Goal: Task Accomplishment & Management: Use online tool/utility

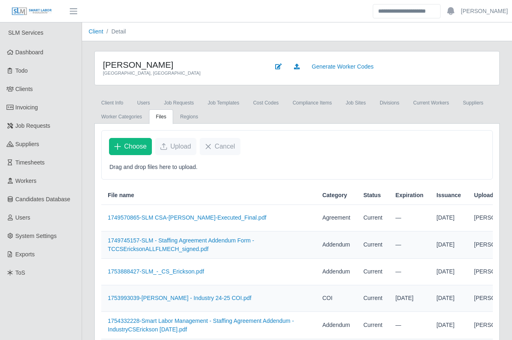
click at [87, 185] on div "CS Erickson Grand Haven, MI Generate Worker Codes Client Info Users Job Request…" at bounding box center [297, 225] width 430 height 349
click at [86, 185] on div "CS Erickson Grand Haven, MI Generate Worker Codes Client Info Users Job Request…" at bounding box center [297, 225] width 430 height 349
click at [90, 125] on div "Client Info Users Job Requests Job Templates cost codes Compliance Items job si…" at bounding box center [297, 248] width 418 height 305
click at [86, 135] on div "CS Erickson Grand Haven, MI Generate Worker Codes Client Info Users Job Request…" at bounding box center [297, 225] width 430 height 349
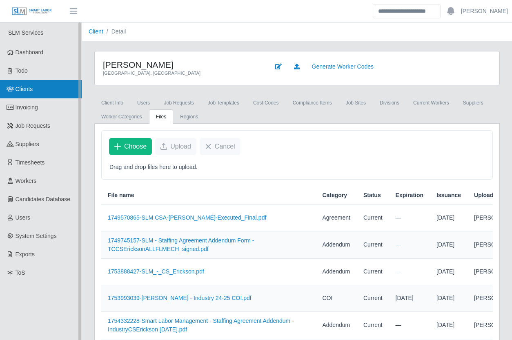
click at [58, 88] on link "Clients" at bounding box center [41, 89] width 82 height 18
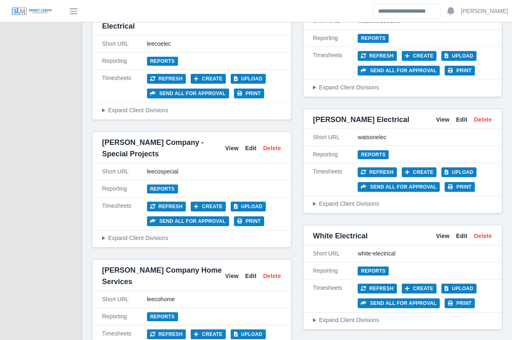
scroll to position [3643, 0]
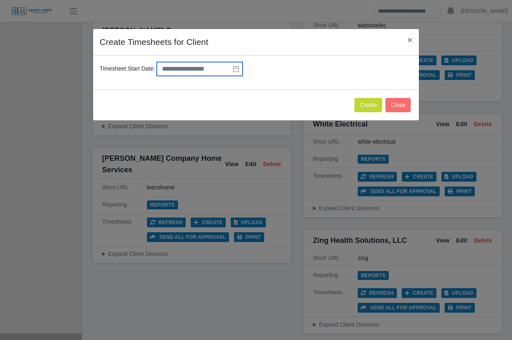
click at [219, 69] on input "text" at bounding box center [200, 69] width 86 height 14
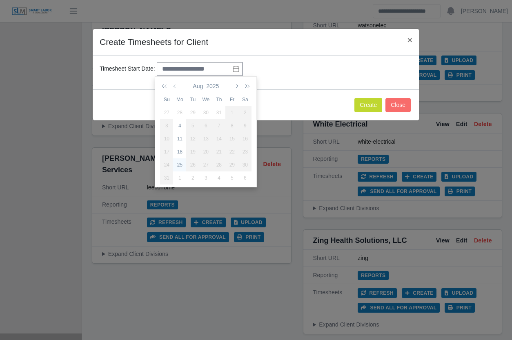
click at [179, 163] on div "25" at bounding box center [179, 164] width 13 height 7
type input "**********"
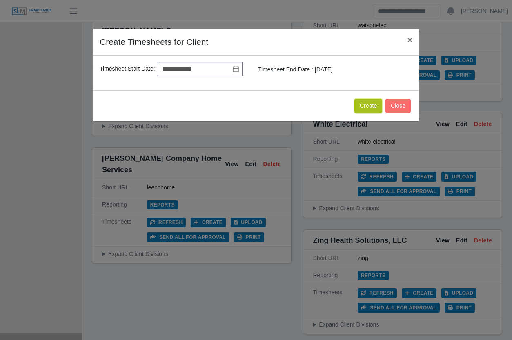
click at [373, 100] on button "Create" at bounding box center [368, 106] width 28 height 14
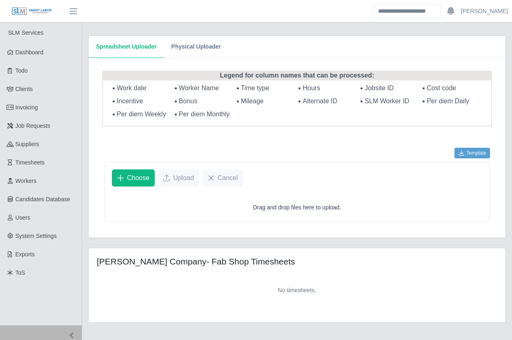
click at [82, 203] on div "SLM Services Dashboard Todo Clients Invoicing Job Requests Suppliers Timesheets…" at bounding box center [41, 183] width 82 height 323
click at [85, 78] on div "Spreadsheet Uploader Physical Uploader Legend for column names that can be proc…" at bounding box center [297, 183] width 430 height 323
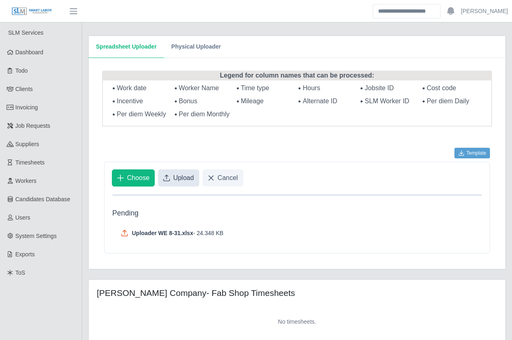
click at [180, 175] on span "Upload" at bounding box center [183, 178] width 21 height 10
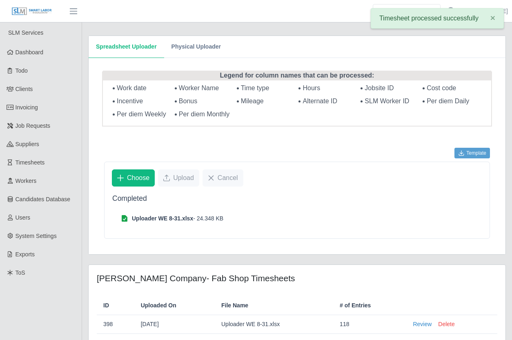
scroll to position [46, 0]
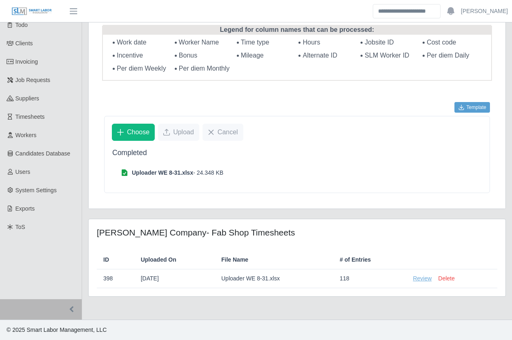
click at [423, 281] on link "Review" at bounding box center [422, 278] width 19 height 9
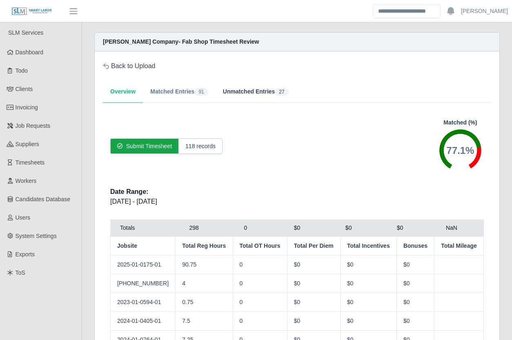
click at [243, 92] on button "Unmatched Entries 27" at bounding box center [256, 92] width 80 height 22
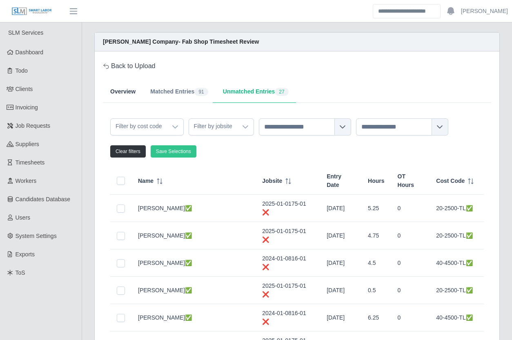
click at [119, 96] on button "Overview" at bounding box center [123, 92] width 40 height 22
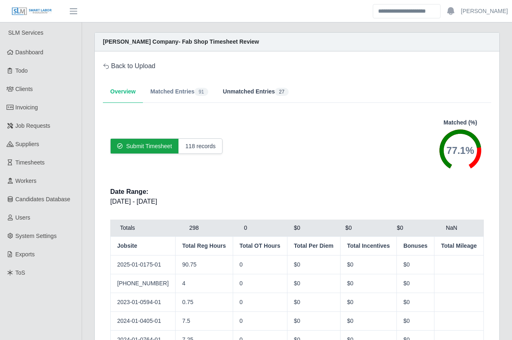
click at [236, 94] on button "Unmatched Entries 27" at bounding box center [256, 92] width 80 height 22
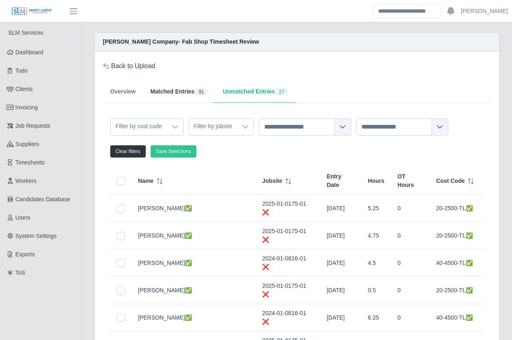
click at [187, 93] on button "Matched Entries 91" at bounding box center [179, 92] width 73 height 22
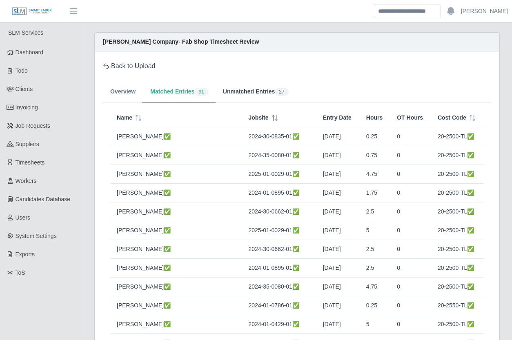
click at [250, 100] on button "Unmatched Entries 27" at bounding box center [256, 92] width 80 height 22
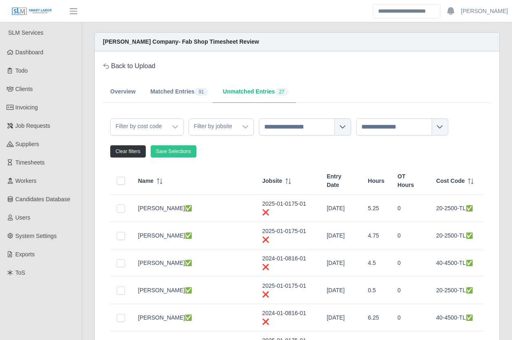
click at [120, 92] on button "Overview" at bounding box center [123, 92] width 40 height 22
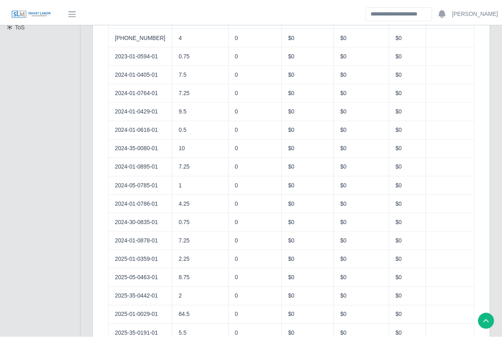
scroll to position [255, 0]
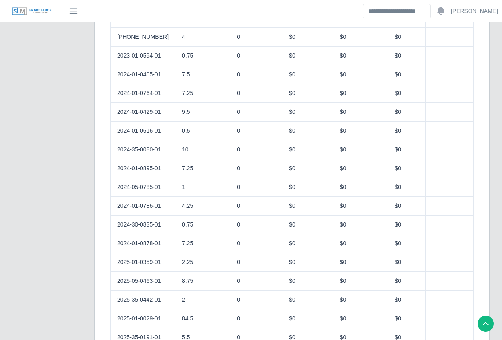
click at [86, 231] on div "[PERSON_NAME] Company- Fab Shop Timesheet Review Back to Upload Overview Matche…" at bounding box center [292, 131] width 420 height 708
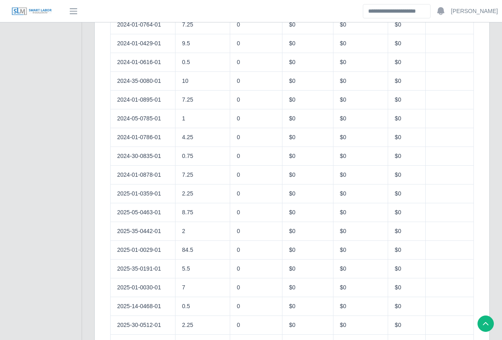
scroll to position [412, 0]
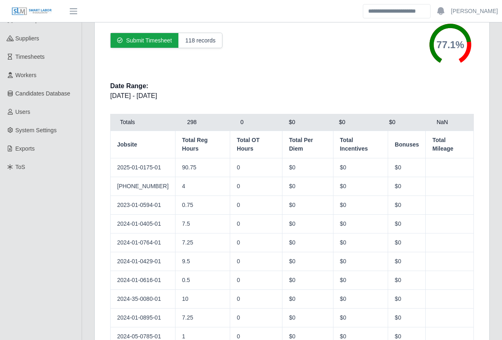
scroll to position [0, 0]
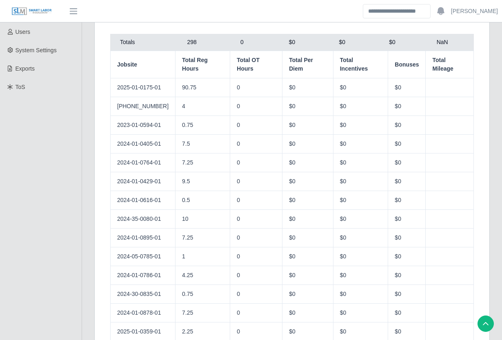
scroll to position [185, 0]
click at [84, 171] on div "[PERSON_NAME] Company- Fab Shop Timesheet Review Back to Upload Overview Matche…" at bounding box center [292, 201] width 420 height 708
click at [89, 285] on div "[PERSON_NAME] Company- Fab Shop Timesheet Review Back to Upload Overview Matche…" at bounding box center [292, 201] width 408 height 708
